Goal: Communication & Community: Answer question/provide support

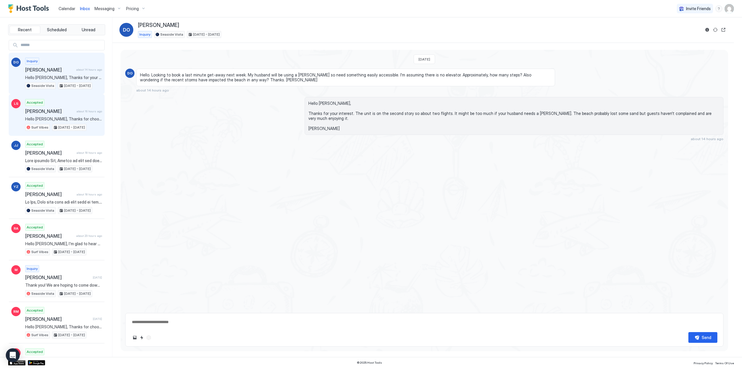
click at [43, 110] on span "[PERSON_NAME]" at bounding box center [49, 111] width 49 height 6
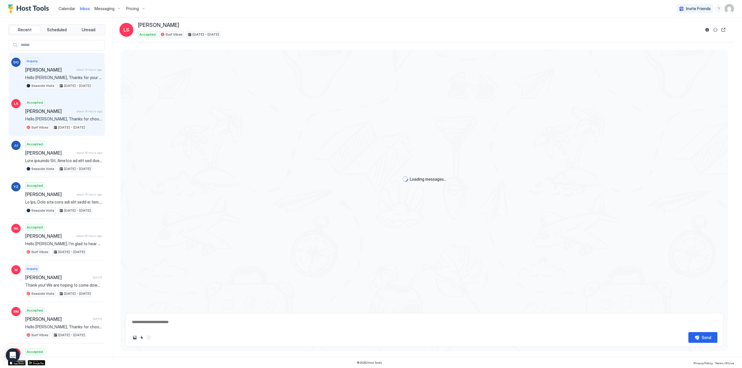
click at [52, 68] on span "[PERSON_NAME]" at bounding box center [49, 70] width 49 height 6
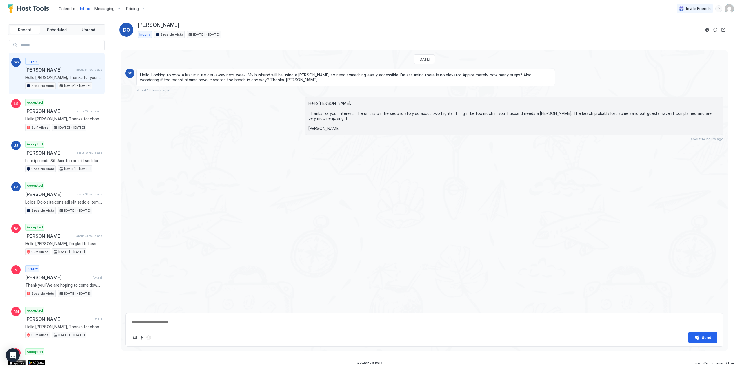
type textarea "*"
click at [30, 110] on span "[PERSON_NAME]" at bounding box center [49, 111] width 49 height 6
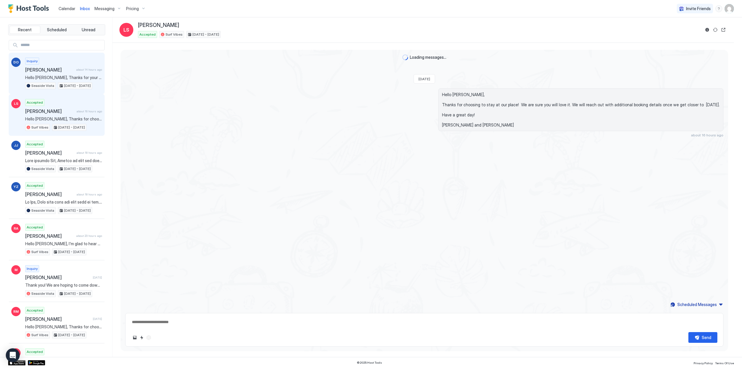
click at [50, 69] on span "[PERSON_NAME]" at bounding box center [49, 70] width 49 height 6
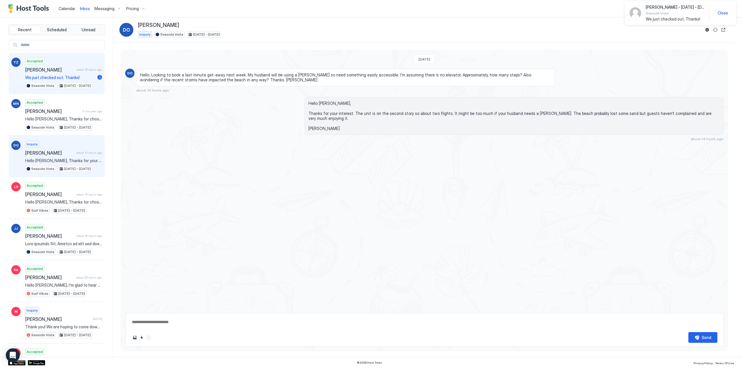
drag, startPoint x: 41, startPoint y: 69, endPoint x: 44, endPoint y: 69, distance: 3.2
click at [43, 69] on span "[PERSON_NAME]" at bounding box center [49, 70] width 49 height 6
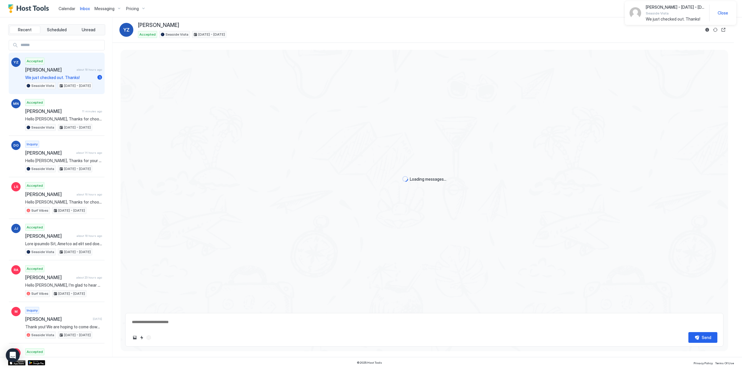
scroll to position [960, 0]
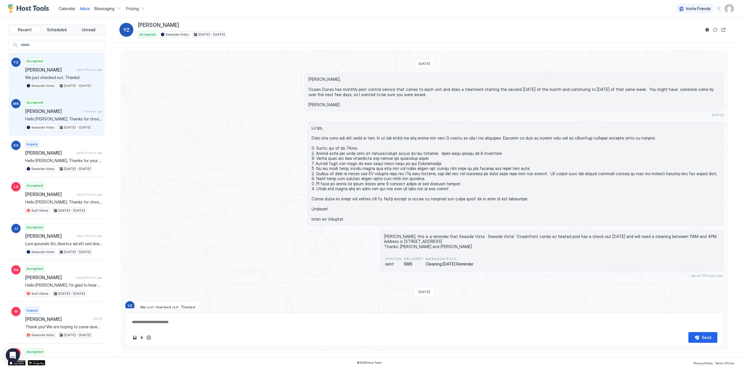
click at [43, 114] on div "Accepted [PERSON_NAME] 11 minutes ago Hello [PERSON_NAME], Thanks for choosing …" at bounding box center [63, 115] width 77 height 32
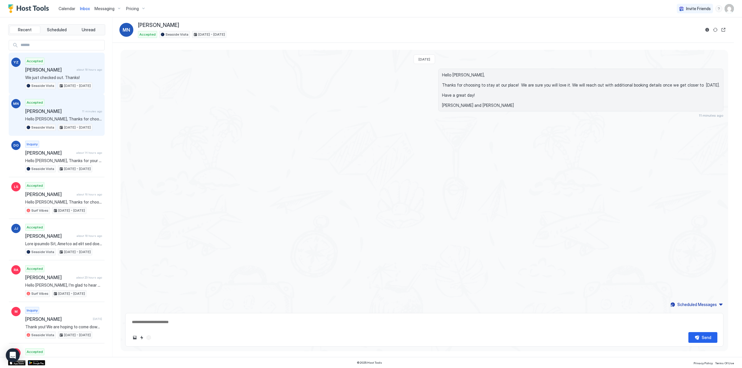
drag, startPoint x: 65, startPoint y: 78, endPoint x: 55, endPoint y: 90, distance: 15.3
click at [61, 90] on div "YZ Accepted [PERSON_NAME] about 18 hours ago We just checked out. Thanks! [GEOG…" at bounding box center [57, 74] width 96 height 42
type textarea "*"
